Goal: Navigation & Orientation: Find specific page/section

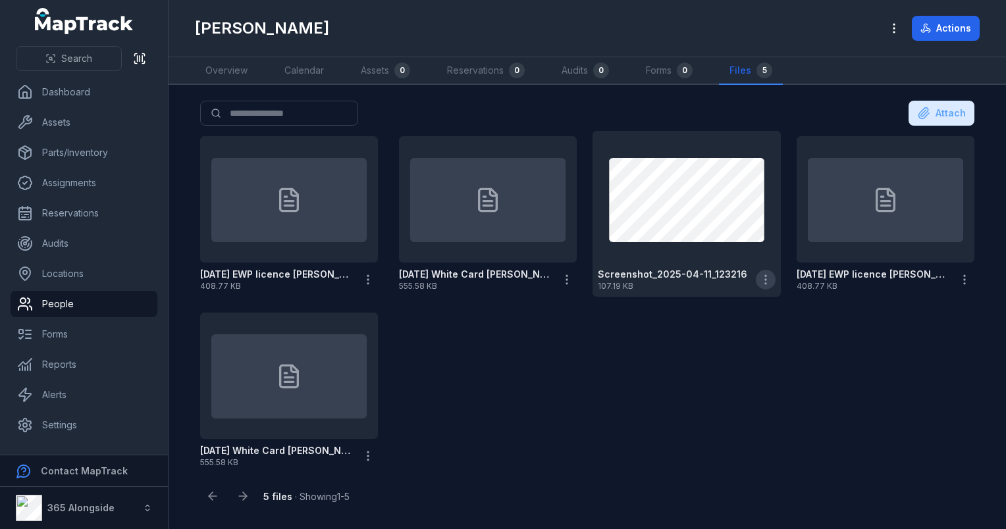
click at [762, 273] on icon "button" at bounding box center [765, 279] width 13 height 13
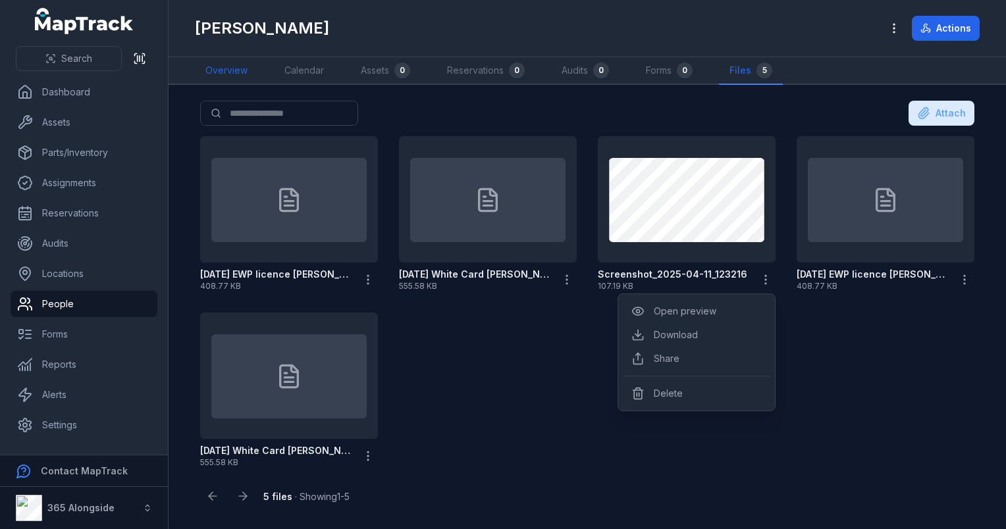
click at [232, 76] on link "Overview" at bounding box center [226, 71] width 63 height 28
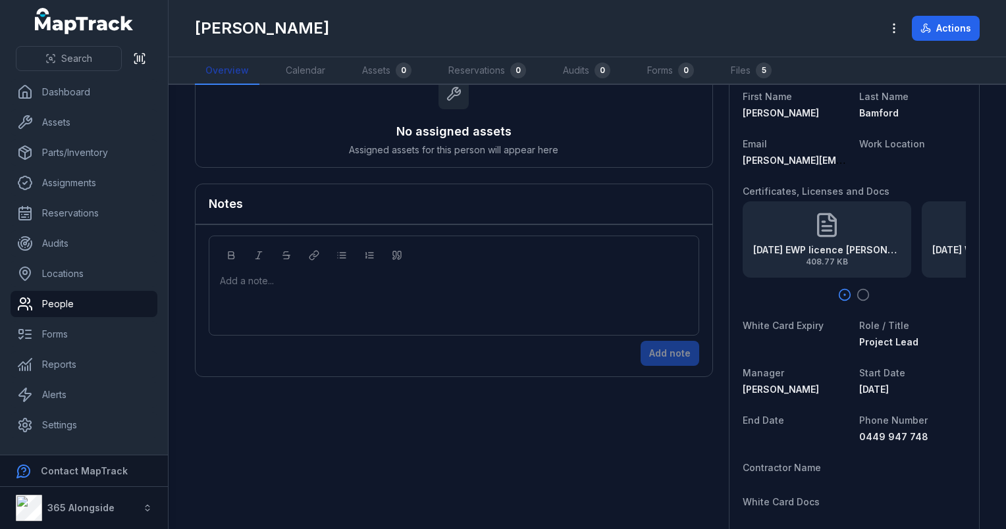
scroll to position [74, 0]
click at [861, 295] on icon "button" at bounding box center [862, 294] width 13 height 13
click at [840, 296] on circle "button" at bounding box center [844, 294] width 11 height 11
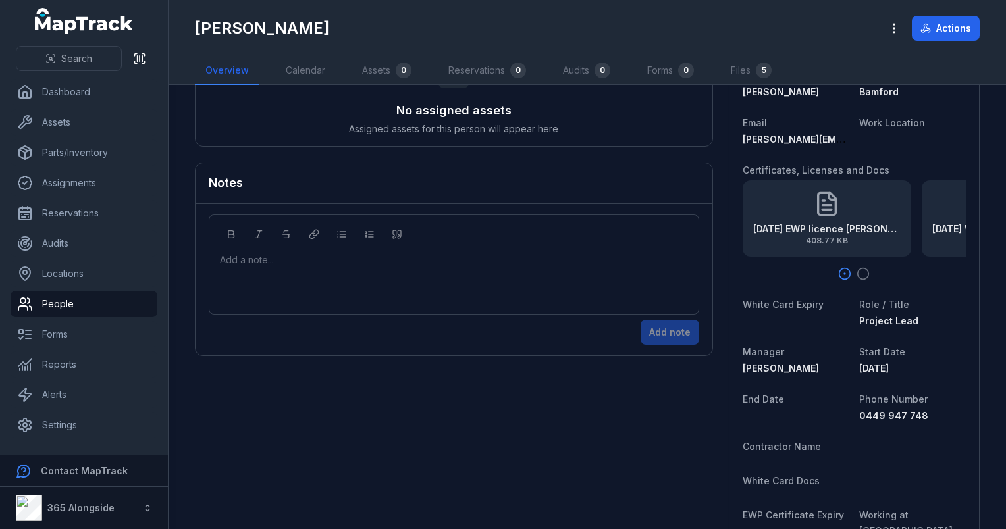
scroll to position [0, 0]
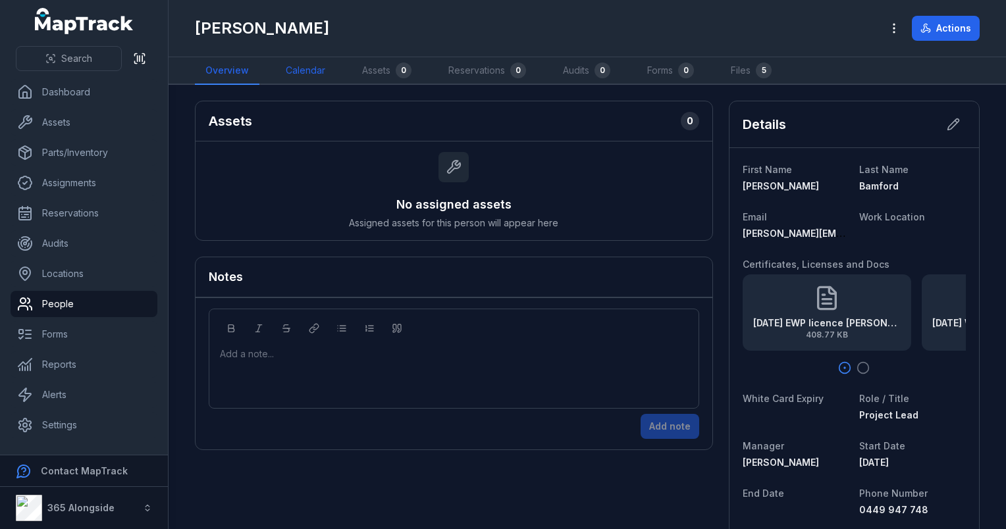
click at [309, 68] on link "Calendar" at bounding box center [305, 71] width 61 height 28
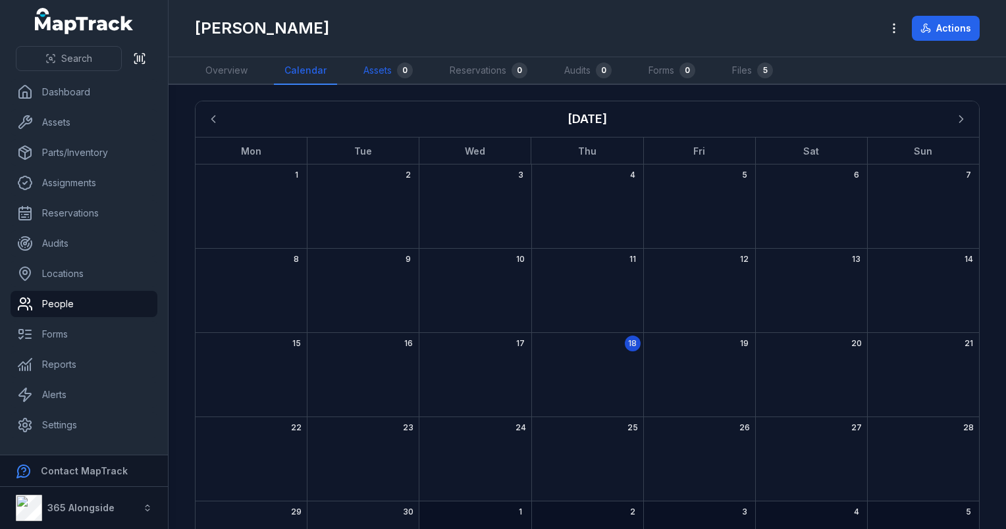
click at [365, 66] on link "Assets 0" at bounding box center [388, 71] width 70 height 28
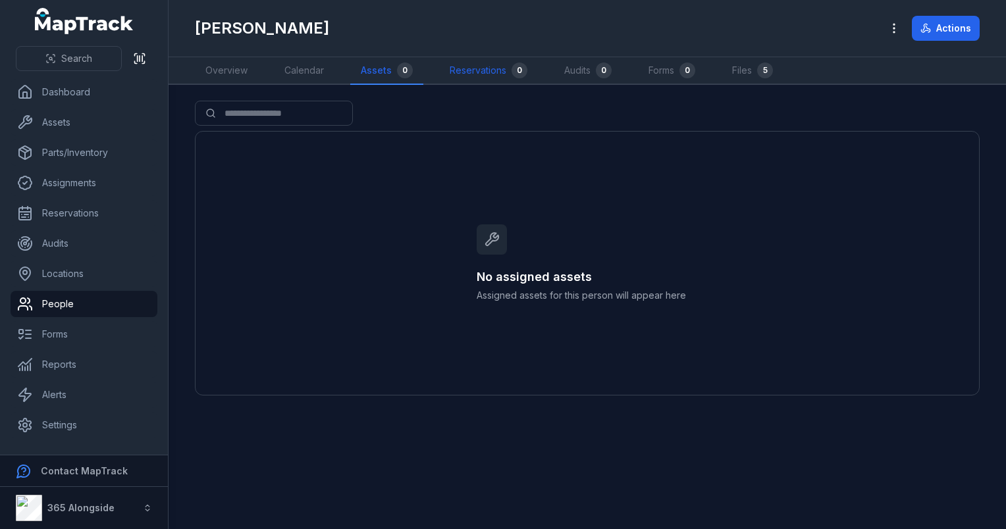
click at [473, 78] on link "Reservations 0" at bounding box center [488, 71] width 99 height 28
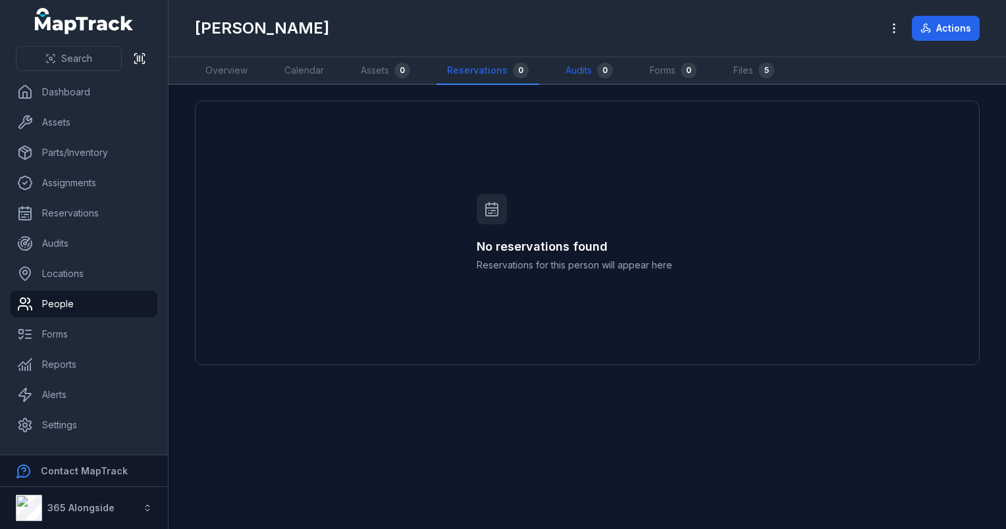
click at [564, 70] on link "Audits 0" at bounding box center [589, 71] width 68 height 28
click at [664, 75] on link "Forms 0" at bounding box center [672, 71] width 68 height 28
